Goal: Task Accomplishment & Management: Manage account settings

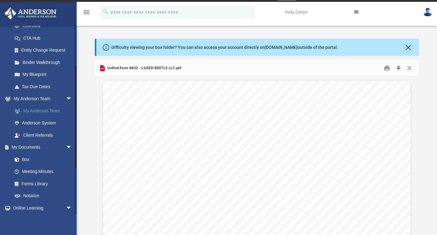
scroll to position [62, 0]
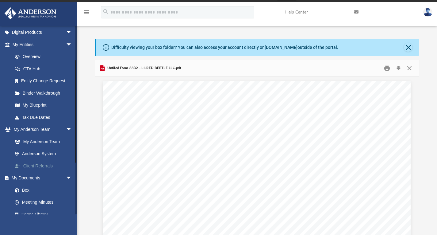
click at [41, 163] on link "Client Referrals" at bounding box center [45, 166] width 73 height 12
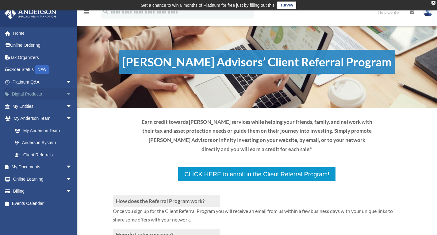
click at [66, 92] on span "arrow_drop_down" at bounding box center [72, 94] width 12 height 13
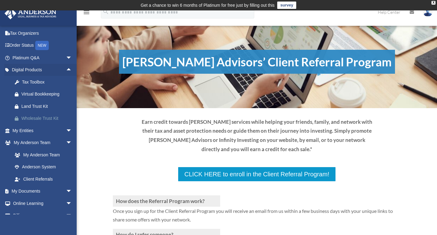
scroll to position [31, 0]
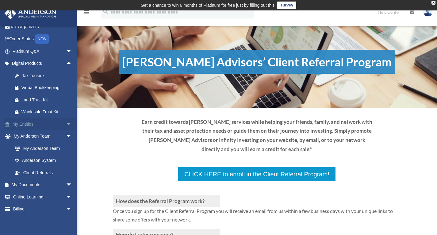
click at [66, 124] on span "arrow_drop_down" at bounding box center [72, 124] width 12 height 13
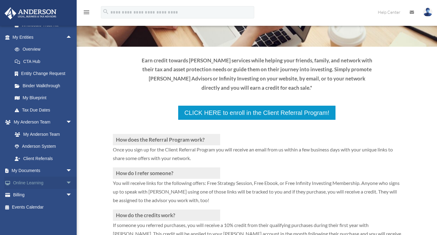
scroll to position [0, 0]
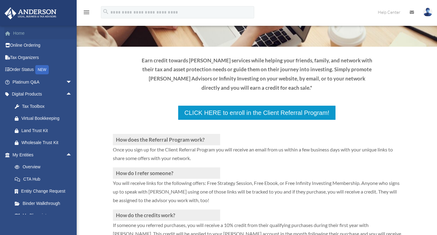
click at [22, 33] on link "Home" at bounding box center [42, 33] width 77 height 12
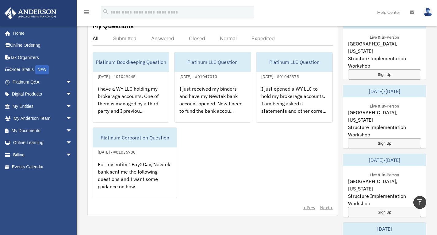
scroll to position [276, 0]
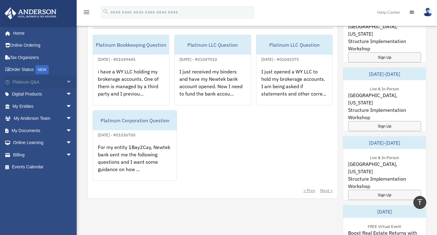
click at [66, 84] on span "arrow_drop_down" at bounding box center [72, 82] width 12 height 13
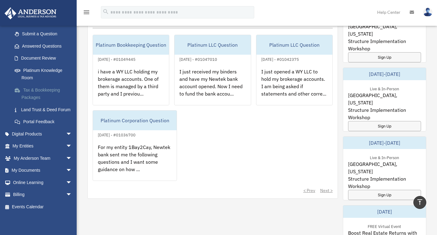
scroll to position [307, 0]
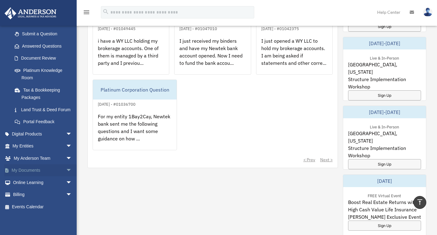
click at [66, 169] on span "arrow_drop_down" at bounding box center [72, 170] width 12 height 13
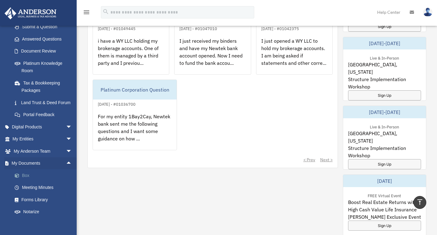
click at [26, 181] on link "Box" at bounding box center [45, 175] width 73 height 12
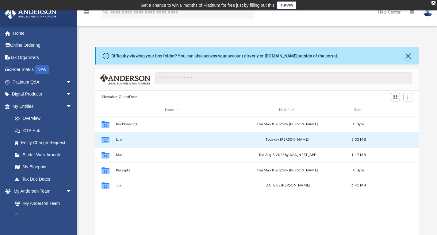
click at [141, 138] on button "Law" at bounding box center [172, 139] width 113 height 4
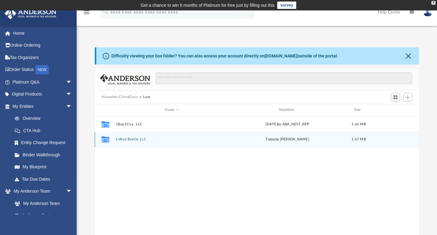
click at [142, 138] on button "LilRed Beetle LLC" at bounding box center [172, 139] width 113 height 4
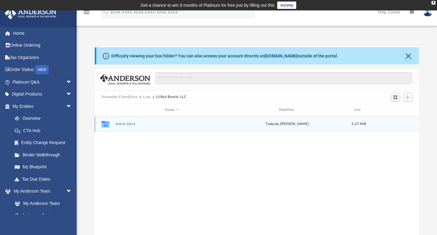
click at [127, 125] on button "Initial Docs" at bounding box center [172, 124] width 113 height 4
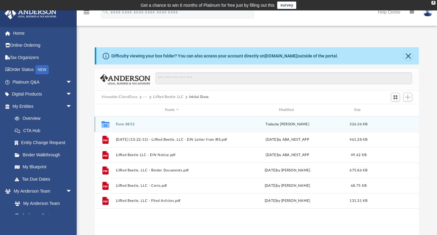
click at [122, 123] on button "Form 8832" at bounding box center [172, 124] width 113 height 4
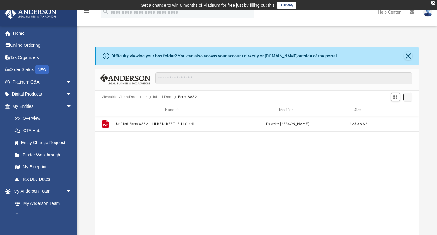
click at [408, 97] on span "Add" at bounding box center [407, 97] width 5 height 5
click at [398, 109] on li "Upload" at bounding box center [399, 109] width 20 height 6
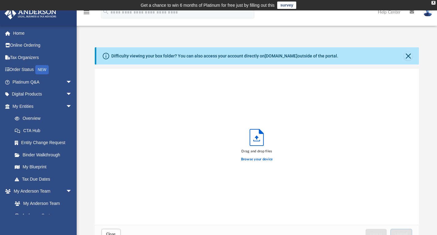
scroll to position [151, 320]
click at [263, 159] on label "Browse your device" at bounding box center [257, 160] width 32 height 6
click at [0, 0] on input "Browse your device" at bounding box center [0, 0] width 0 height 0
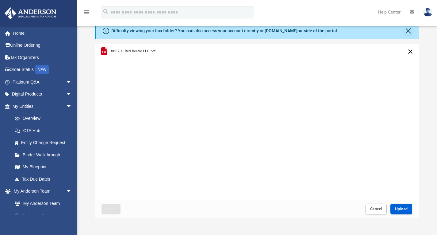
scroll to position [31, 0]
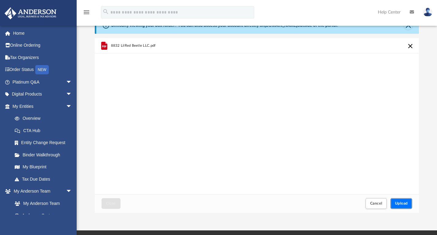
click at [398, 200] on button "Upload" at bounding box center [402, 203] width 22 height 11
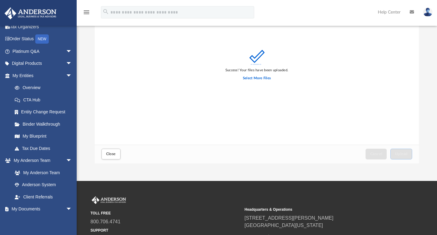
scroll to position [136, 0]
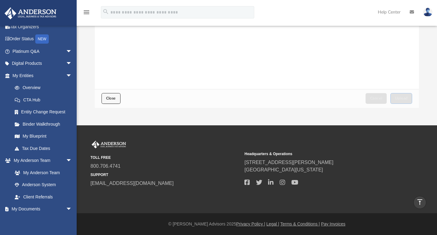
click at [111, 97] on span "Close" at bounding box center [111, 98] width 10 height 4
